Goal: Task Accomplishment & Management: Manage account settings

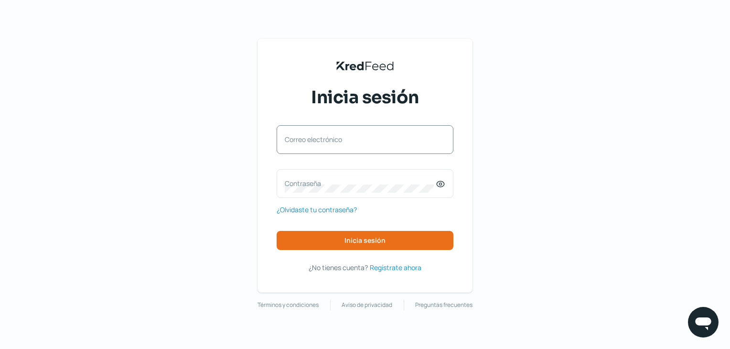
click at [307, 137] on label "Correo electrónico" at bounding box center [360, 139] width 151 height 9
click at [307, 140] on input "Correo electrónico" at bounding box center [365, 144] width 160 height 9
click at [334, 142] on input "Correo electrónico" at bounding box center [365, 144] width 160 height 9
type input "[EMAIL_ADDRESS][DOMAIN_NAME]"
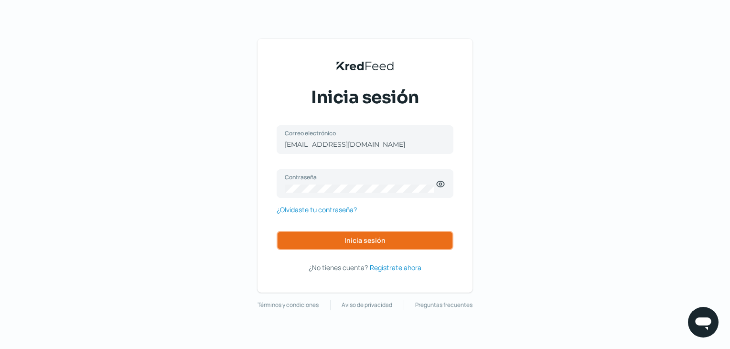
click at [348, 237] on span "Inicia sesión" at bounding box center [364, 240] width 41 height 7
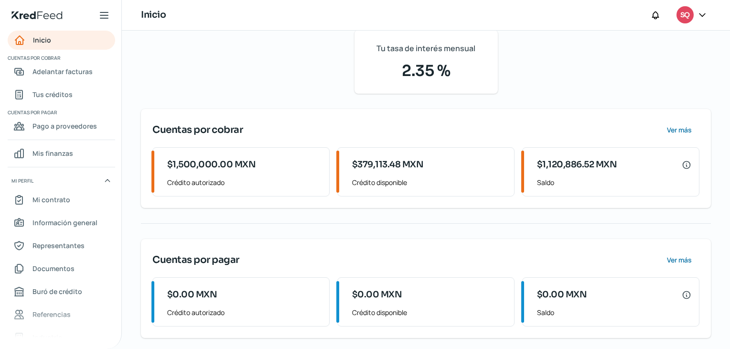
scroll to position [75, 0]
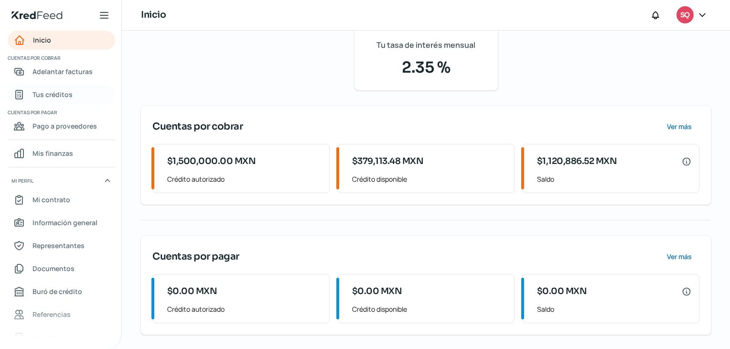
click at [54, 93] on span "Tus créditos" at bounding box center [52, 94] width 40 height 12
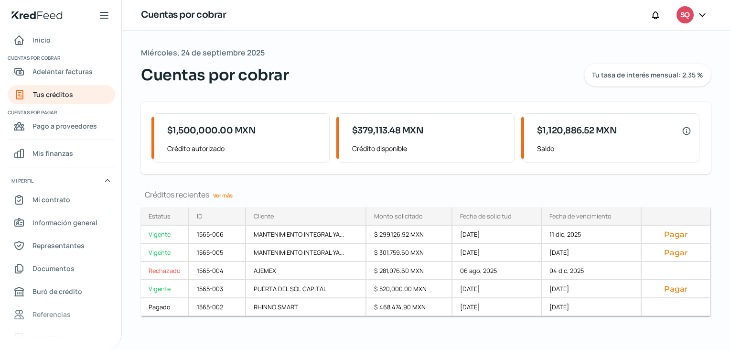
scroll to position [5, 0]
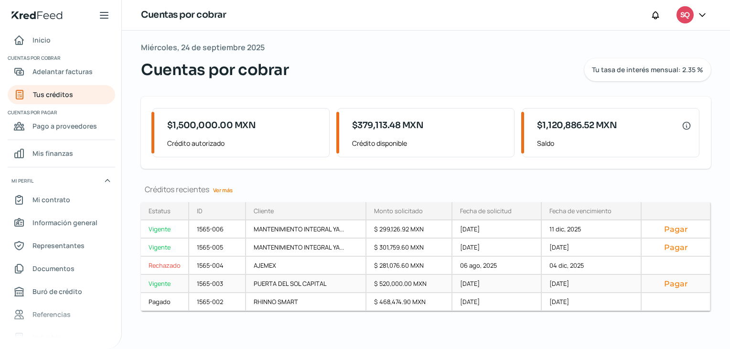
click at [166, 287] on div "Vigente" at bounding box center [165, 284] width 48 height 18
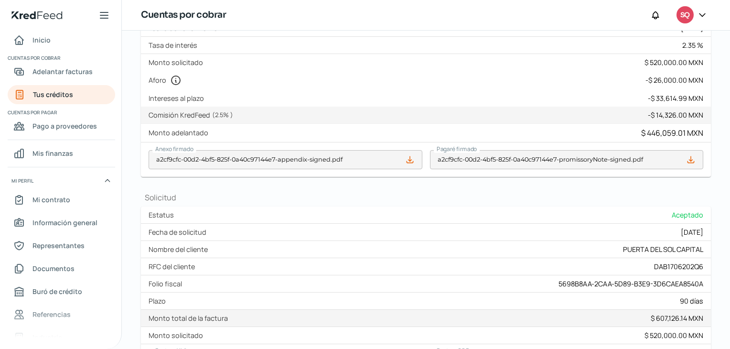
scroll to position [342, 0]
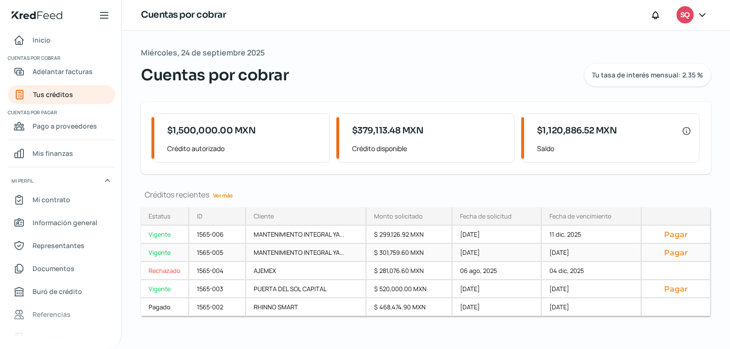
scroll to position [5, 0]
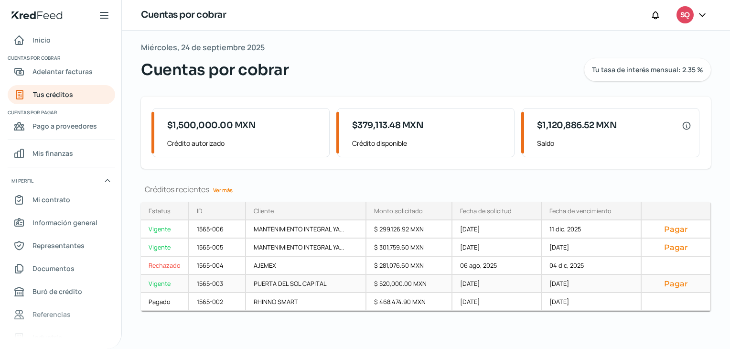
click at [673, 275] on div "Pagar" at bounding box center [675, 284] width 69 height 18
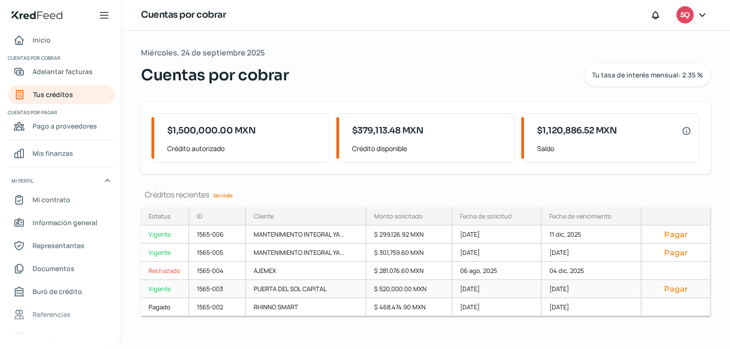
click at [681, 291] on button "Pagar" at bounding box center [675, 289] width 53 height 10
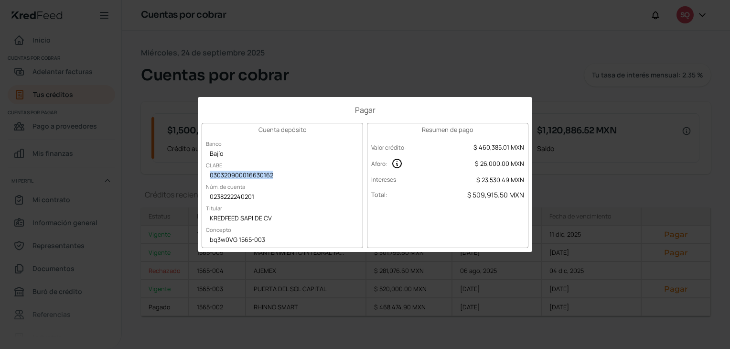
click at [298, 173] on div "030320900016630162" at bounding box center [282, 176] width 160 height 14
